Goal: Information Seeking & Learning: Learn about a topic

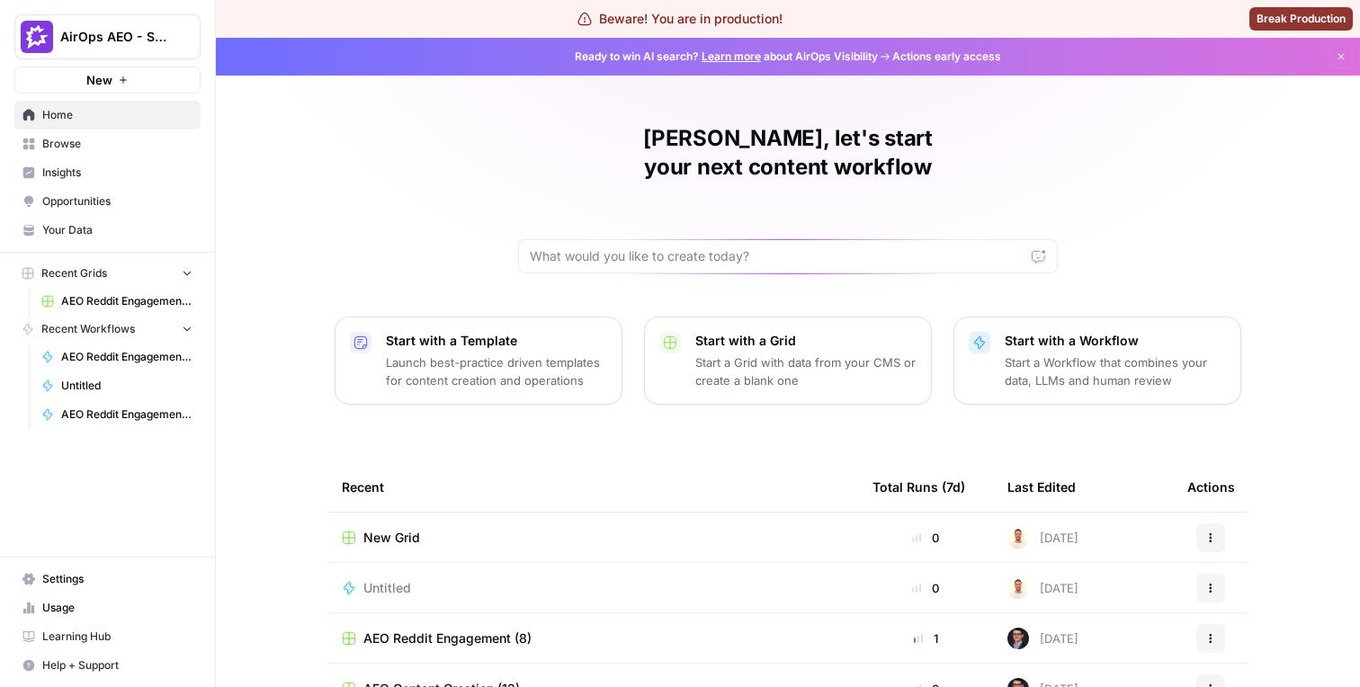
click at [147, 141] on span "Browse" at bounding box center [117, 144] width 150 height 16
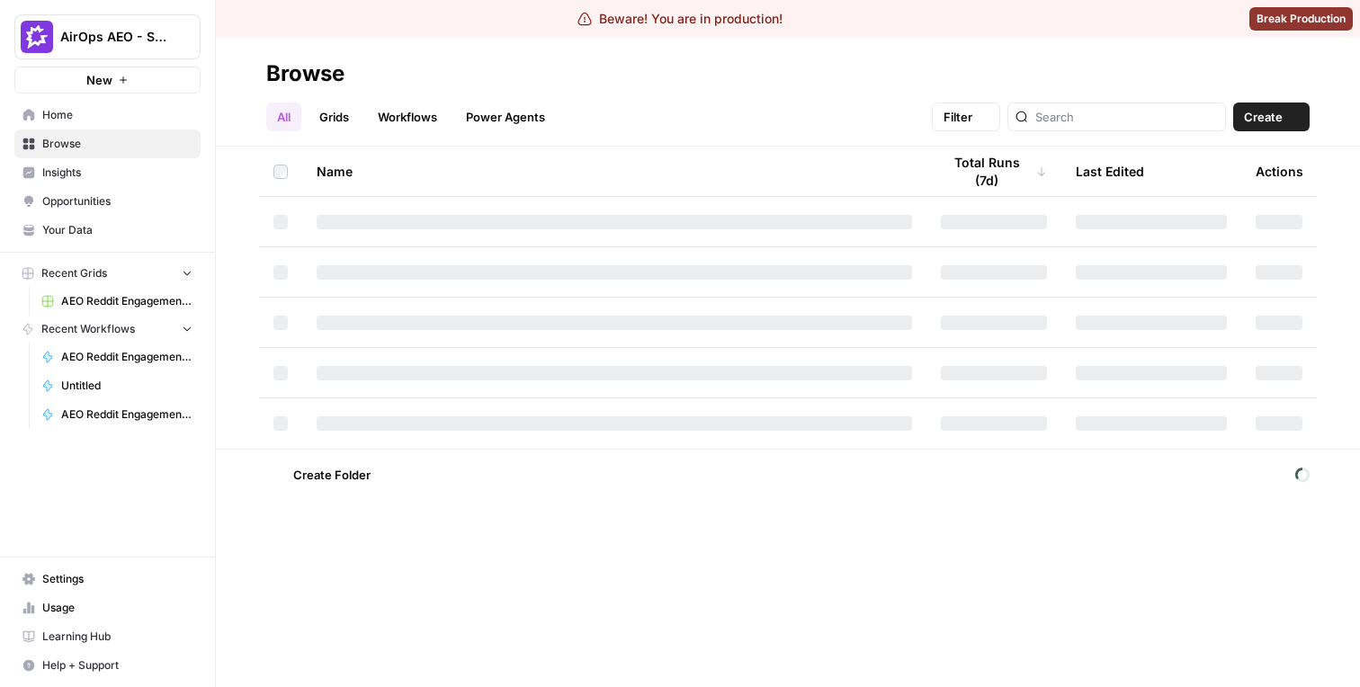
click at [140, 169] on span "Insights" at bounding box center [117, 173] width 150 height 16
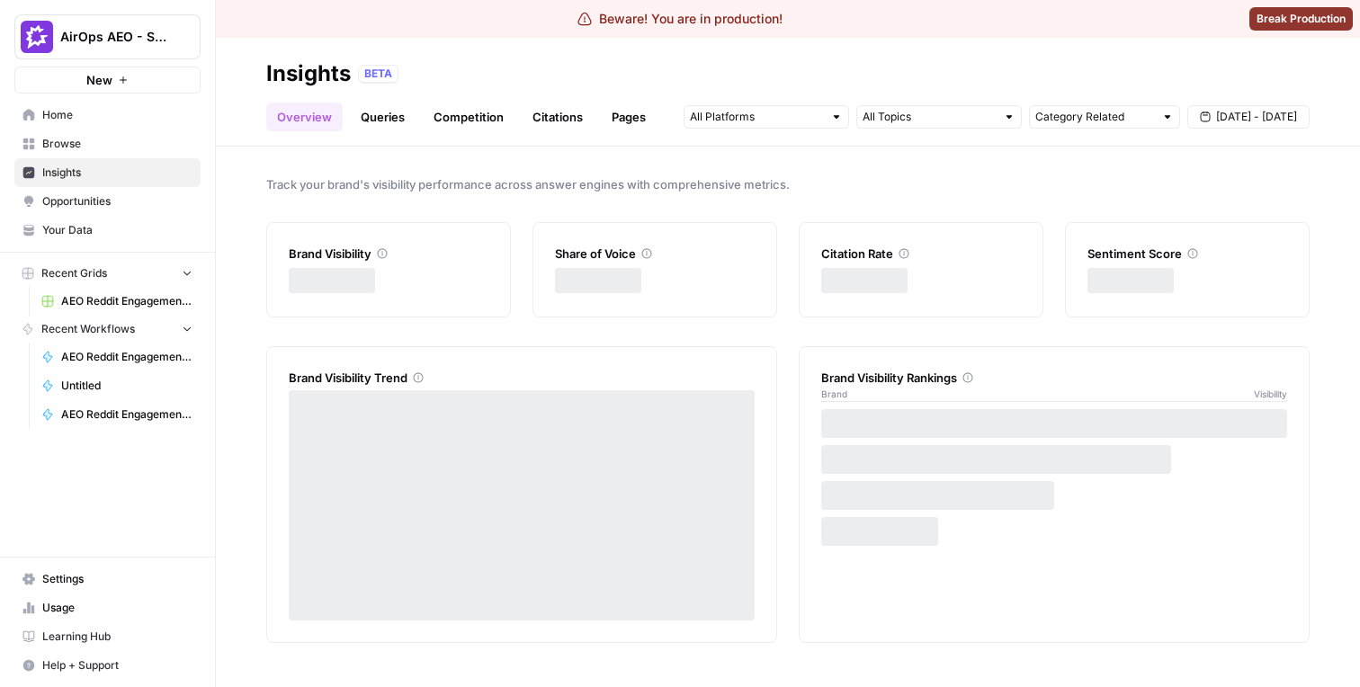
click at [386, 120] on link "Queries" at bounding box center [383, 117] width 66 height 29
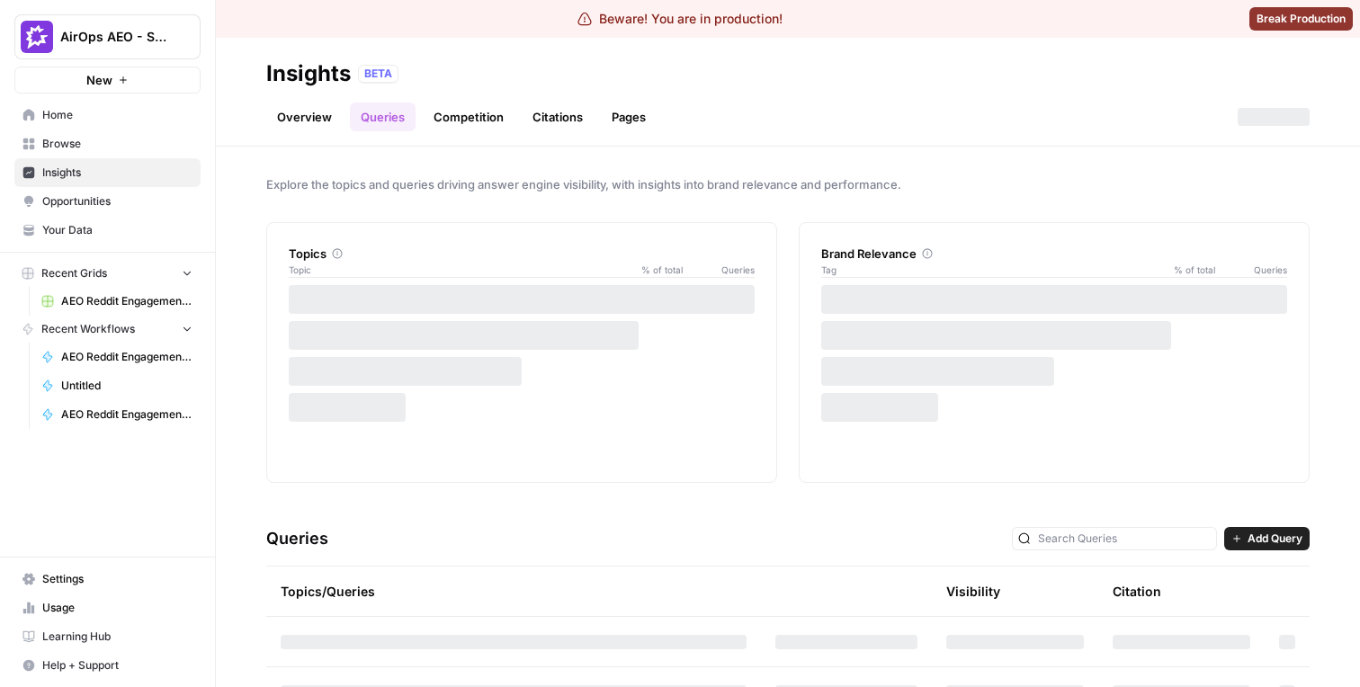
click at [492, 121] on link "Competition" at bounding box center [469, 117] width 92 height 29
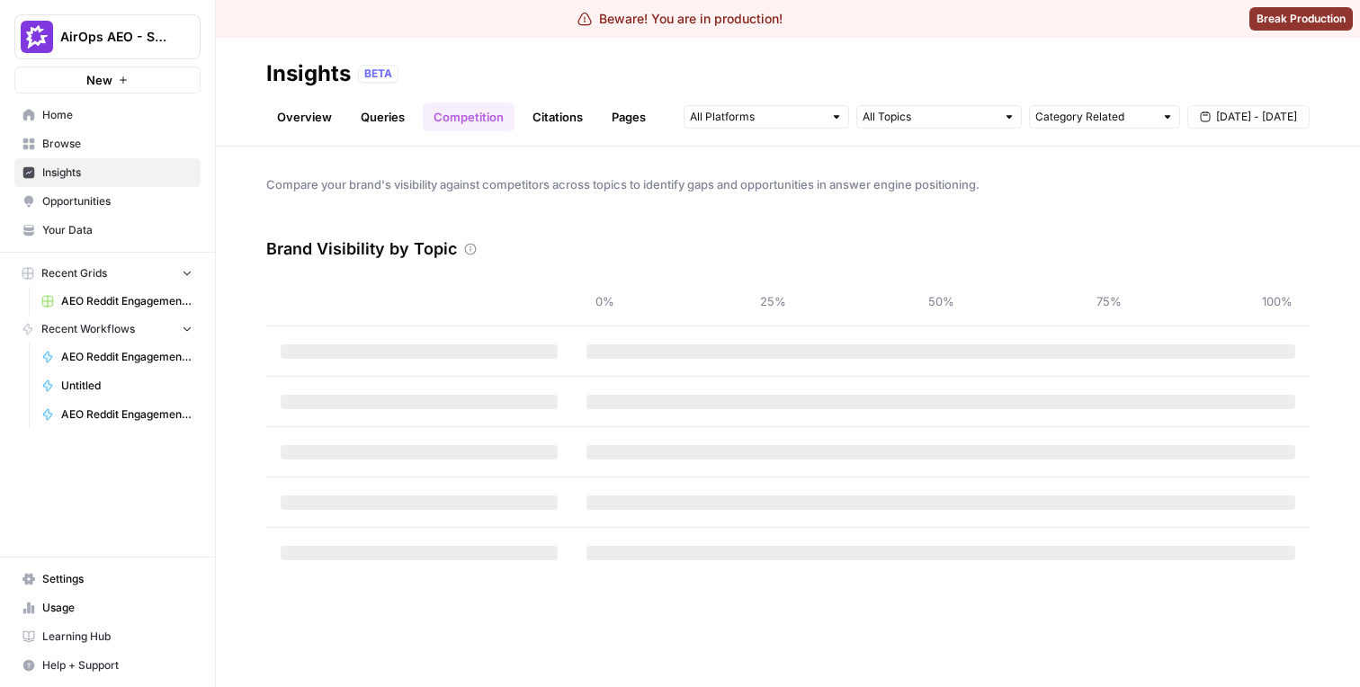
click at [792, 103] on div "Category Related [DATE] - [DATE]" at bounding box center [996, 117] width 626 height 29
click at [792, 112] on input "text" at bounding box center [756, 117] width 133 height 18
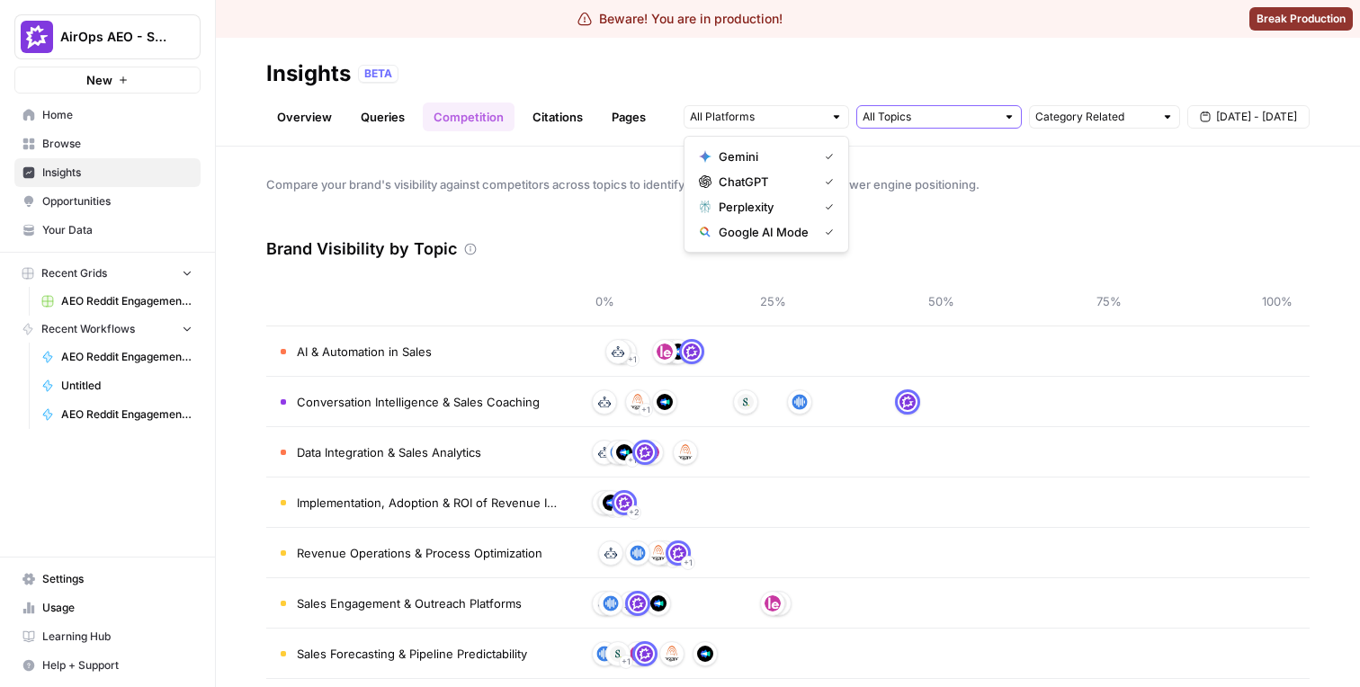
click at [921, 111] on input "text" at bounding box center [928, 117] width 133 height 18
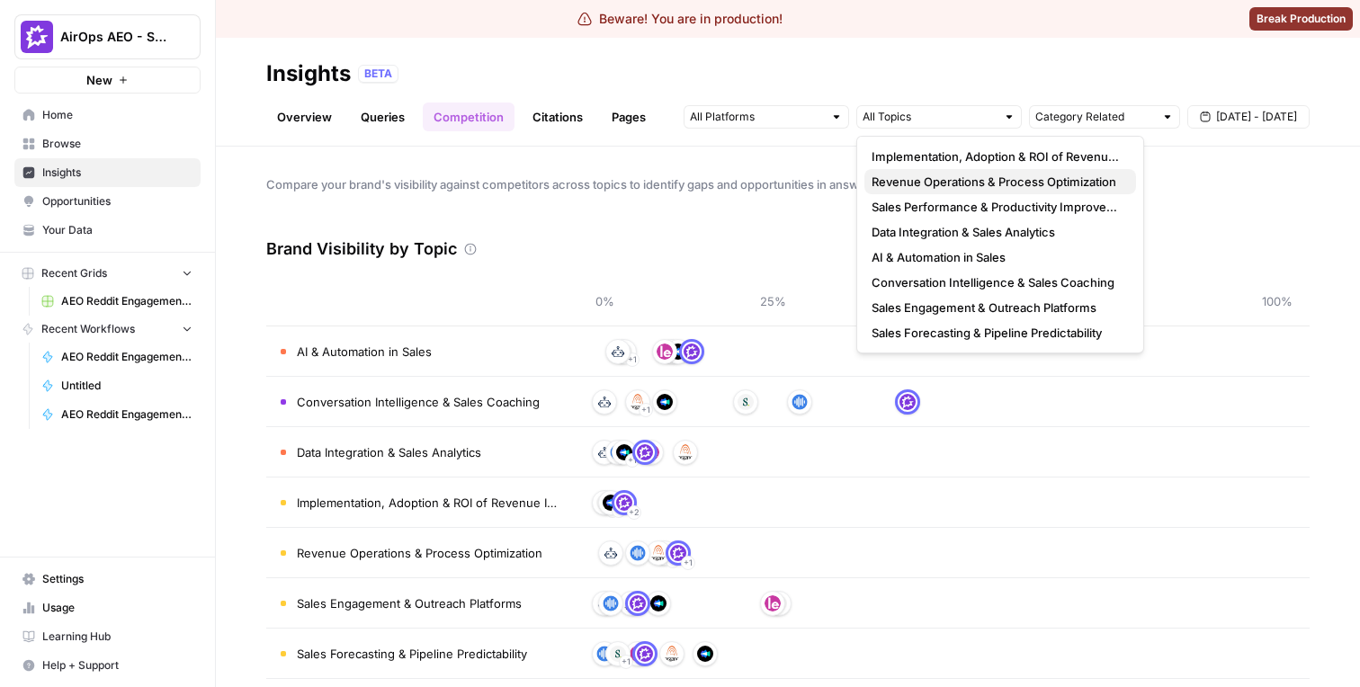
click at [955, 182] on span "Revenue Operations & Process Optimization" at bounding box center [996, 182] width 250 height 18
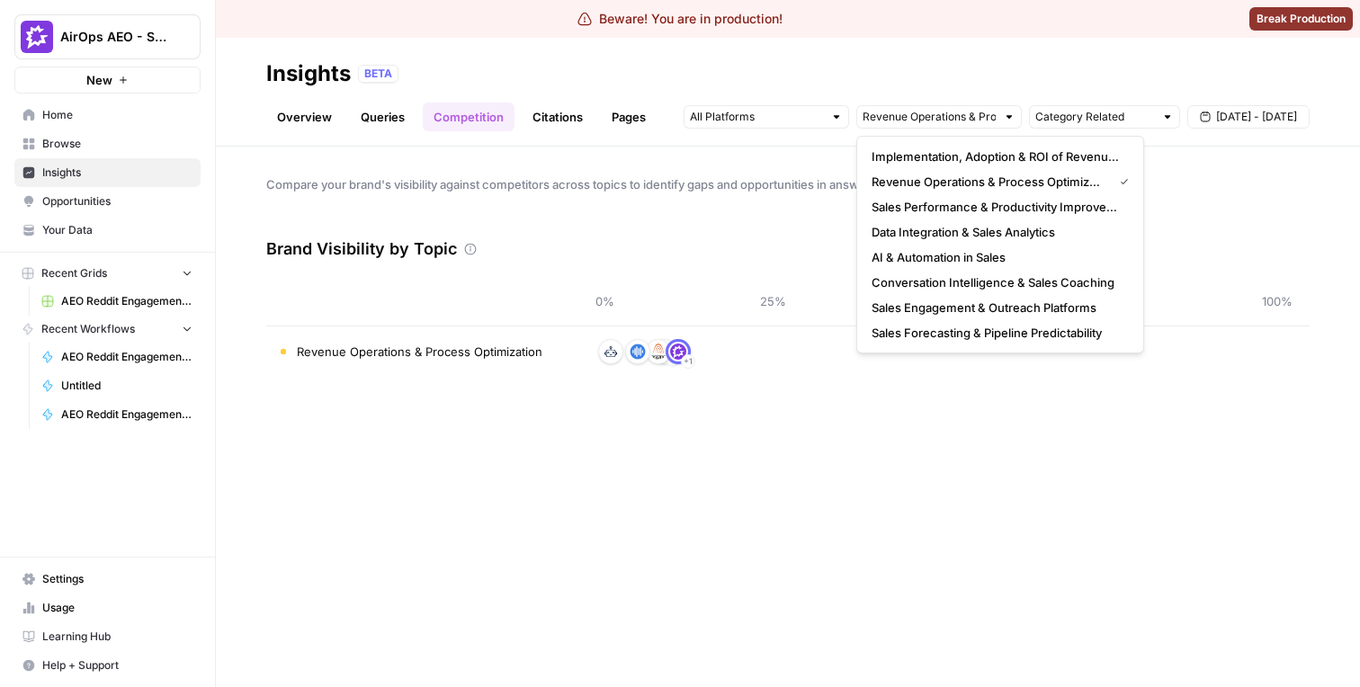
click at [945, 94] on div "Overview Queries Competition Citations Pages Category Related [DATE] - [DATE]" at bounding box center [787, 109] width 1043 height 43
